Goal: Information Seeking & Learning: Find specific page/section

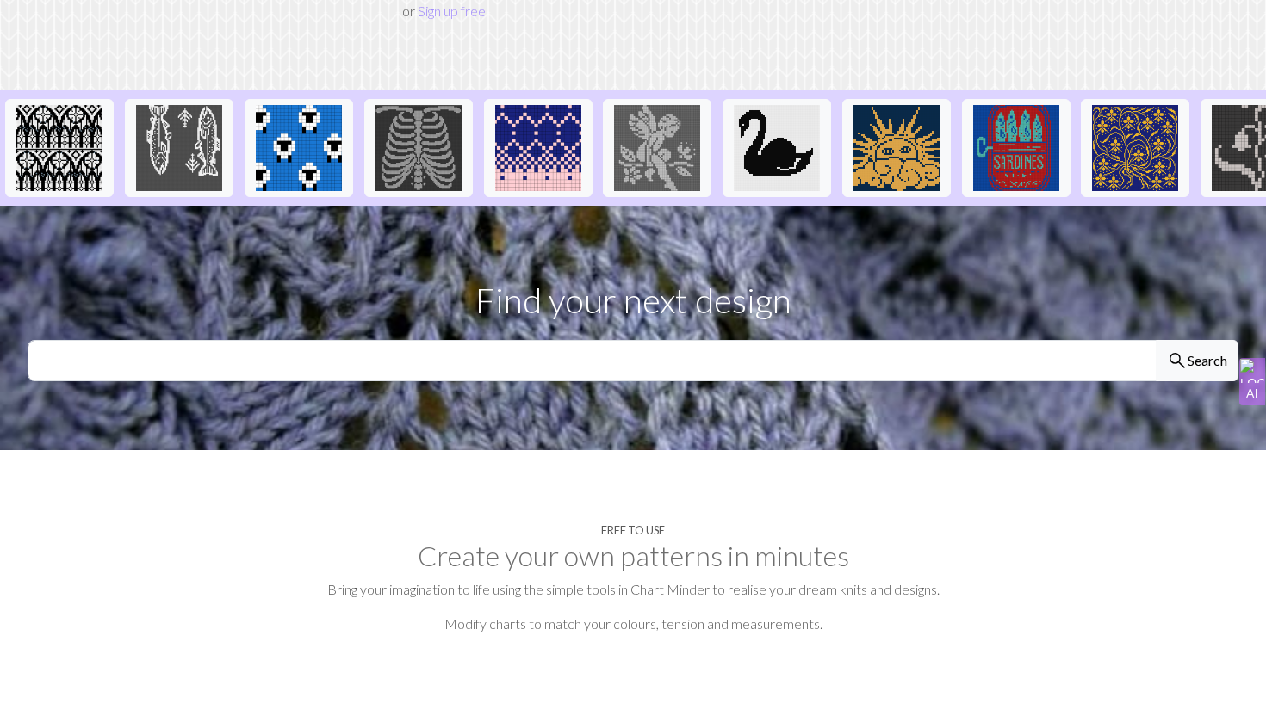
scroll to position [328, 0]
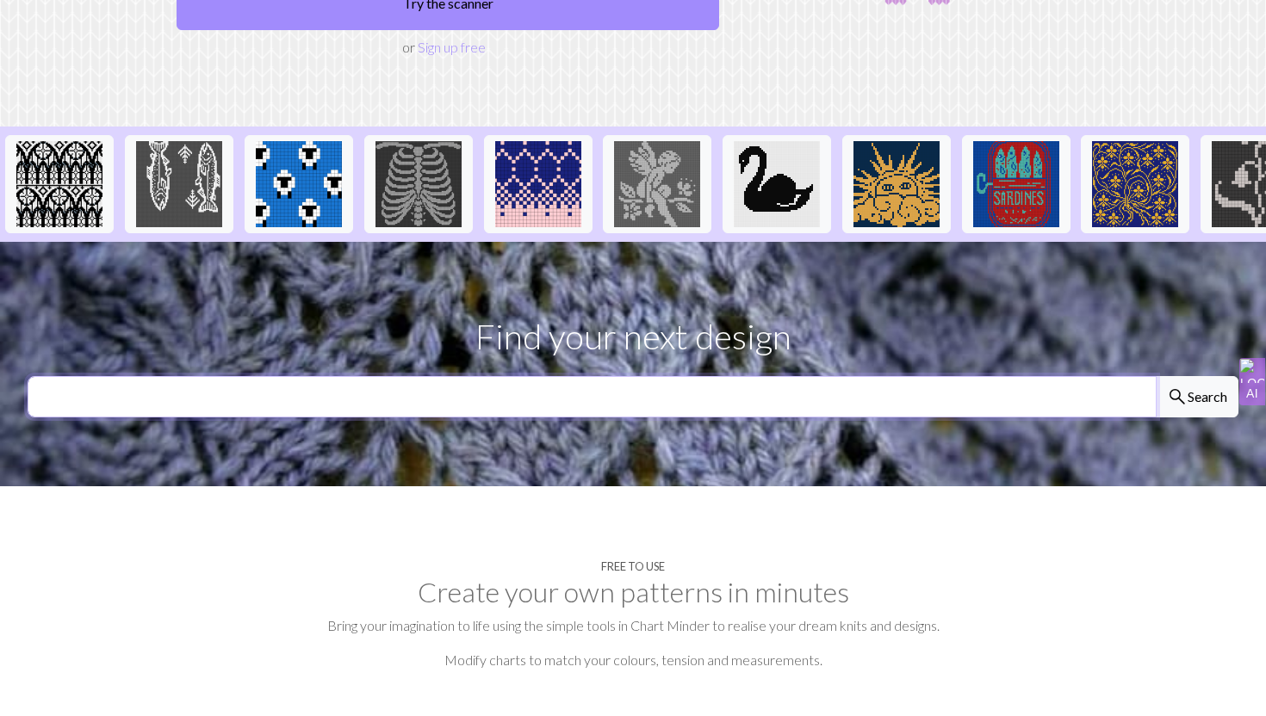
click at [549, 376] on input "text" at bounding box center [592, 396] width 1129 height 41
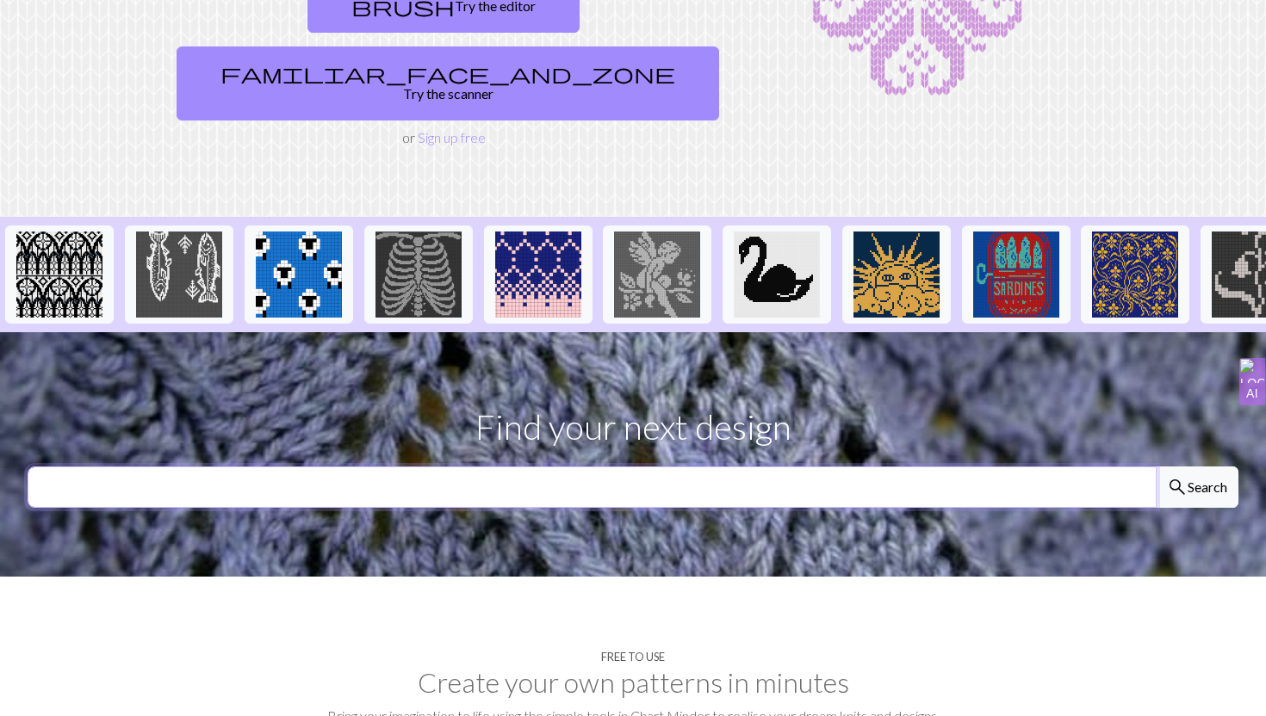
scroll to position [202, 0]
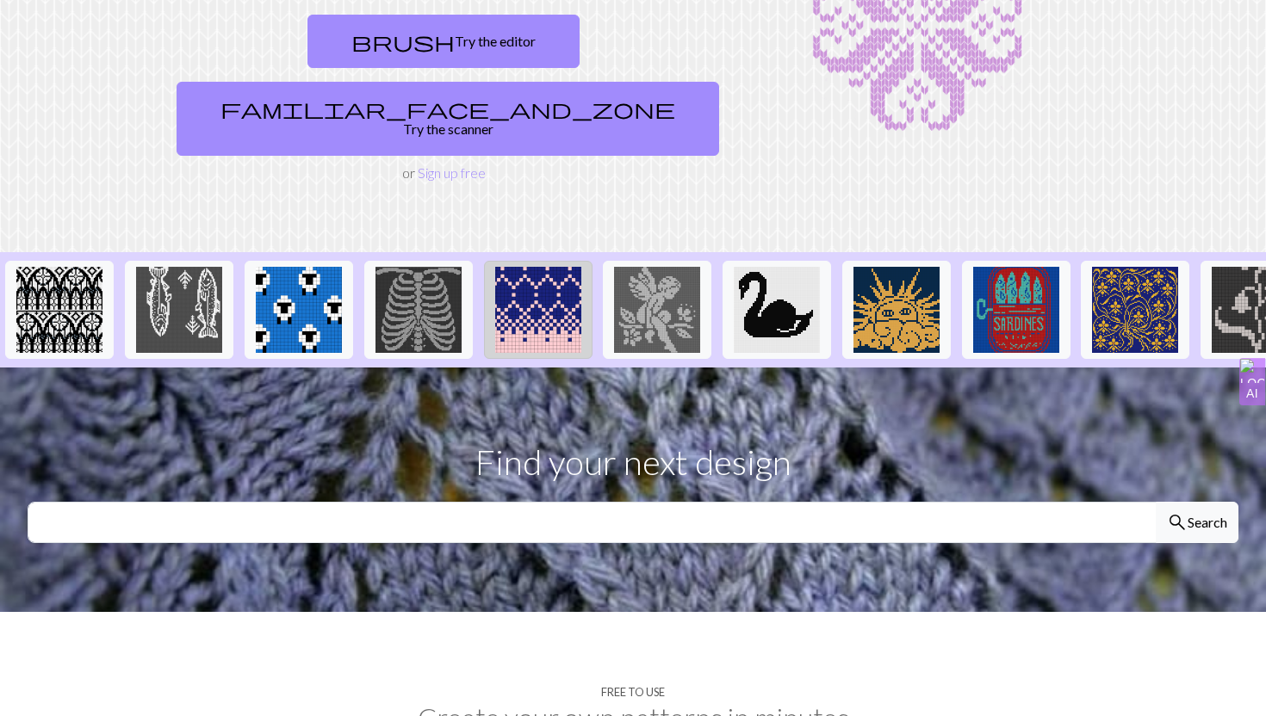
click at [564, 295] on img at bounding box center [538, 310] width 86 height 86
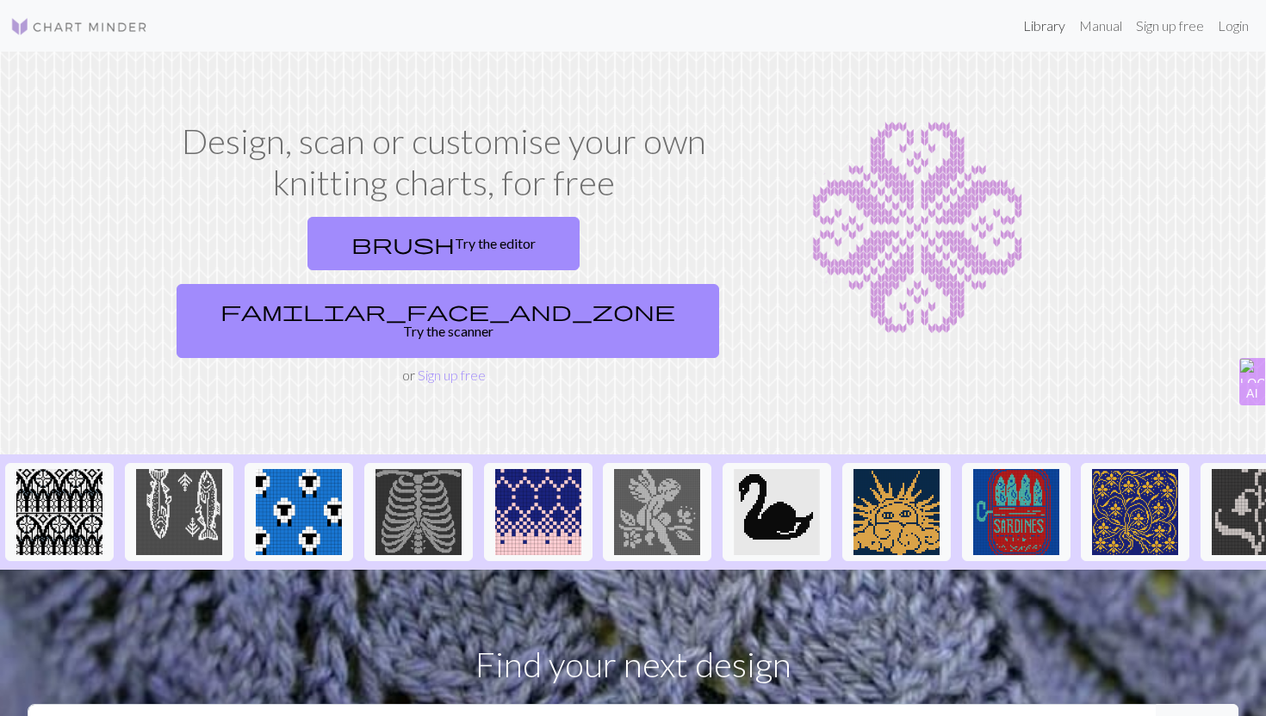
click at [1034, 22] on link "Library" at bounding box center [1044, 26] width 56 height 34
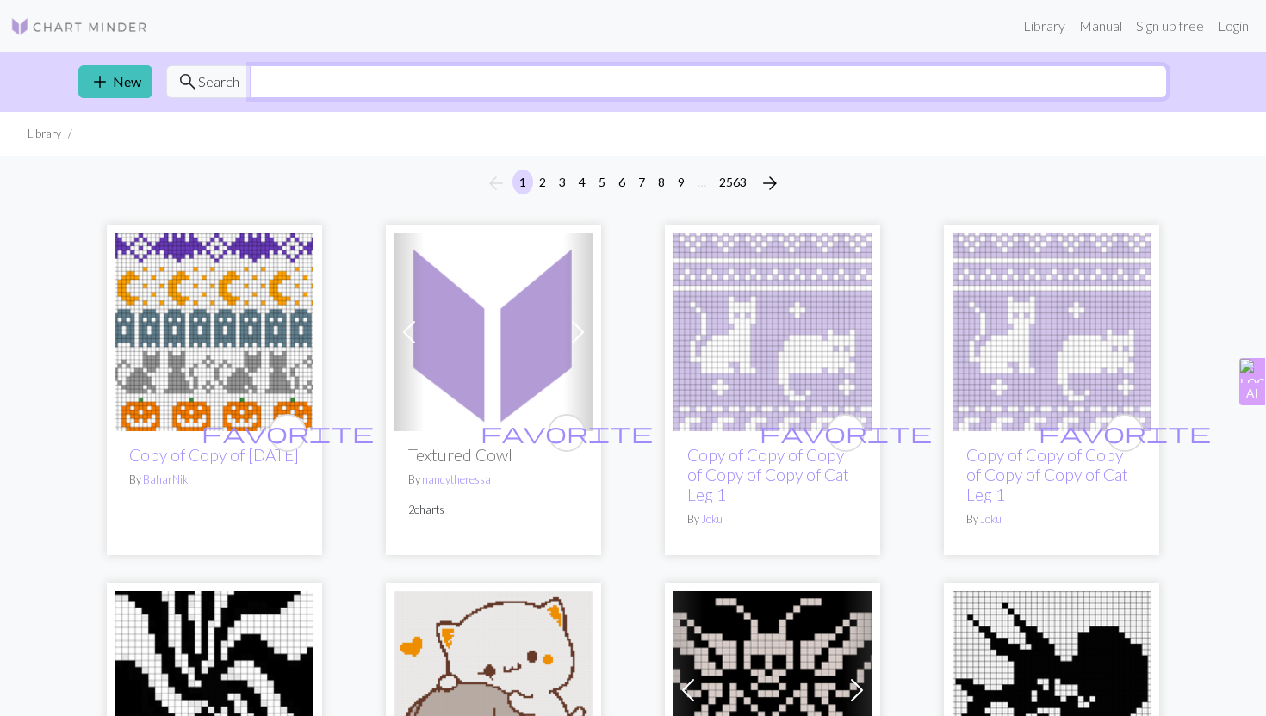
click at [531, 74] on input "text" at bounding box center [708, 81] width 917 height 33
click at [494, 83] on input "text" at bounding box center [708, 81] width 917 height 33
type input "cat"
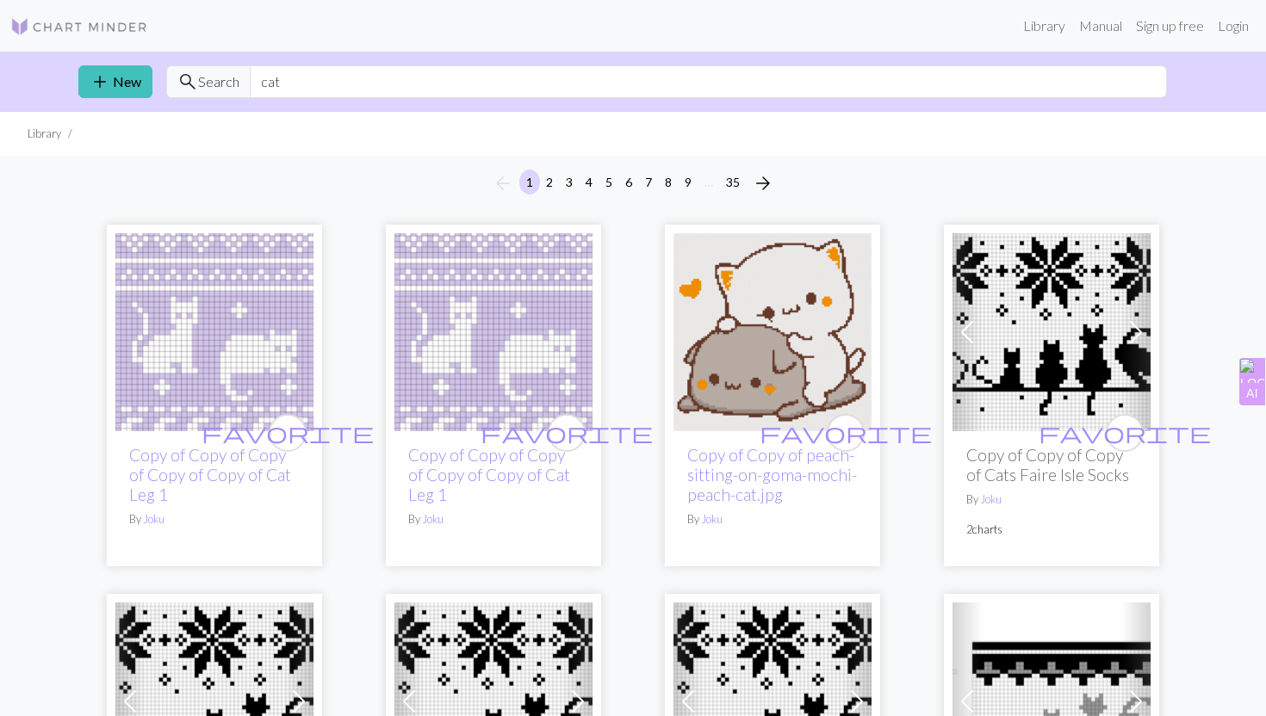
click at [146, 19] on img at bounding box center [79, 26] width 138 height 21
